Goal: Task Accomplishment & Management: Use online tool/utility

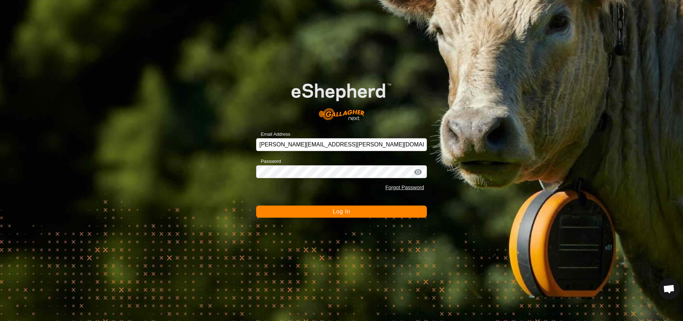
click at [339, 212] on span "Log In" at bounding box center [341, 211] width 17 height 6
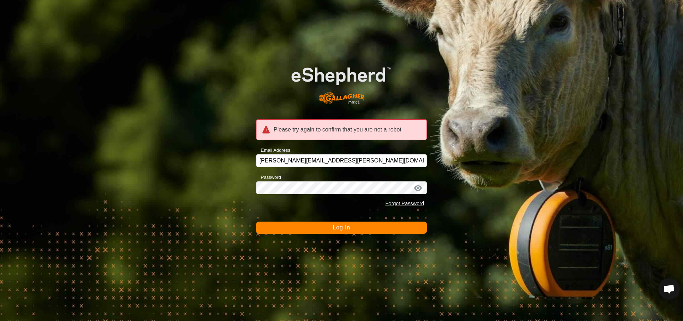
click at [336, 228] on span "Log In" at bounding box center [341, 227] width 17 height 6
click at [419, 186] on div at bounding box center [418, 187] width 11 height 7
click at [418, 187] on div at bounding box center [418, 187] width 11 height 7
click at [340, 228] on span "Log In" at bounding box center [341, 227] width 17 height 6
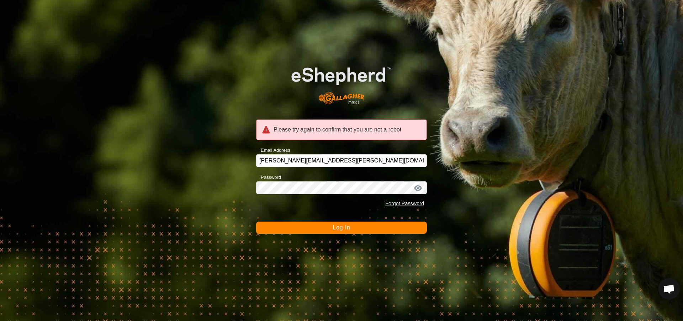
click at [303, 134] on div "Please try again to confirm that you are not a robot" at bounding box center [341, 129] width 171 height 21
click at [310, 132] on div "Please try again to confirm that you are not a robot" at bounding box center [341, 129] width 171 height 21
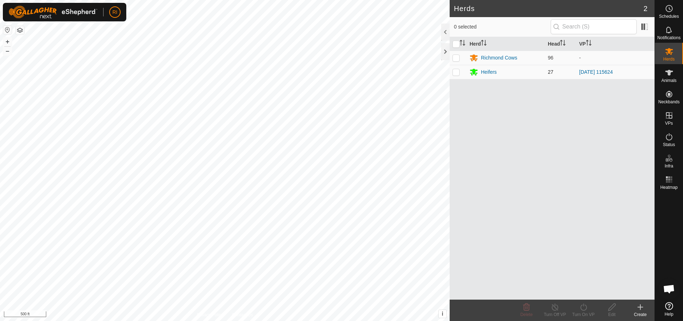
click at [457, 72] on p-checkbox at bounding box center [456, 72] width 7 height 6
checkbox input "true"
click at [585, 307] on icon at bounding box center [583, 306] width 9 height 9
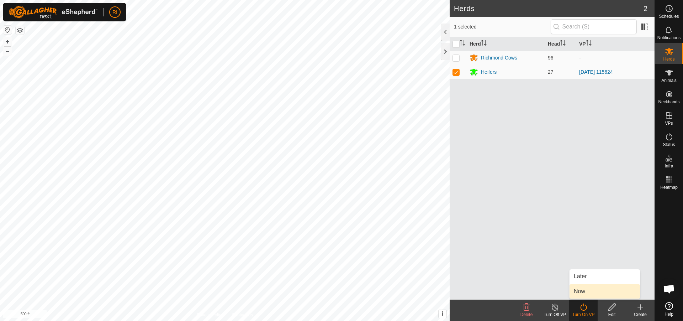
click at [580, 290] on link "Now" at bounding box center [605, 291] width 70 height 14
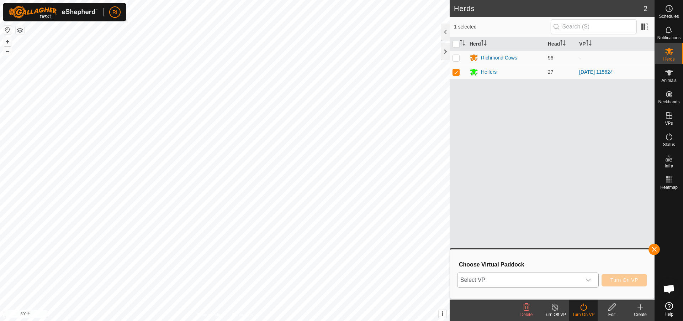
click at [592, 280] on div "dropdown trigger" at bounding box center [588, 280] width 14 height 14
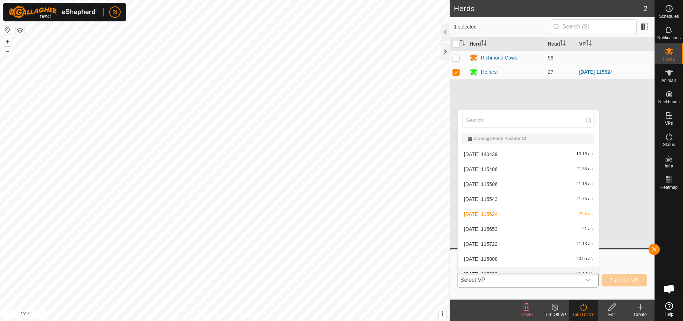
scroll to position [8, 0]
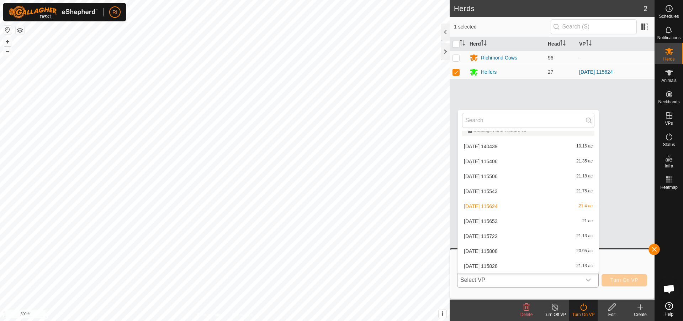
click at [506, 219] on li "2025-08-15 115653 21 ac" at bounding box center [528, 221] width 141 height 14
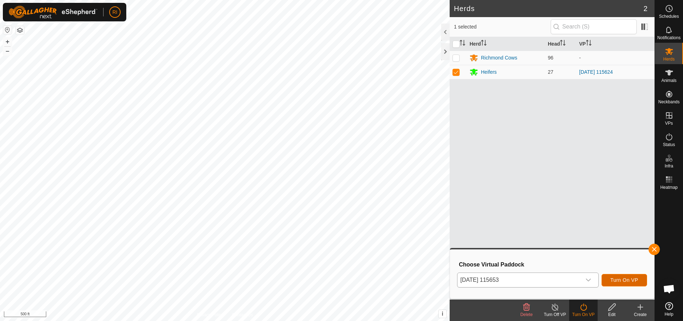
click at [613, 283] on span "Turn On VP" at bounding box center [625, 280] width 28 height 6
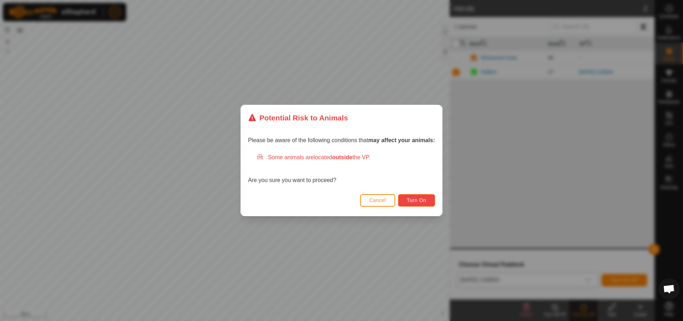
click at [415, 204] on button "Turn On" at bounding box center [416, 200] width 37 height 12
